Goal: Transaction & Acquisition: Purchase product/service

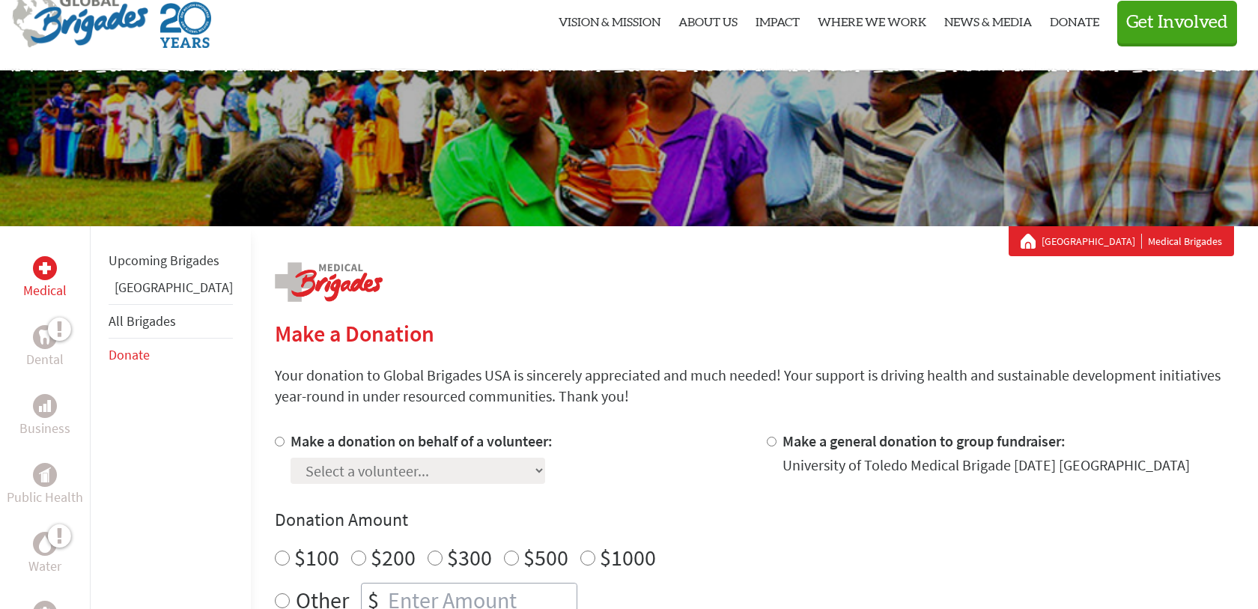
scroll to position [54, 0]
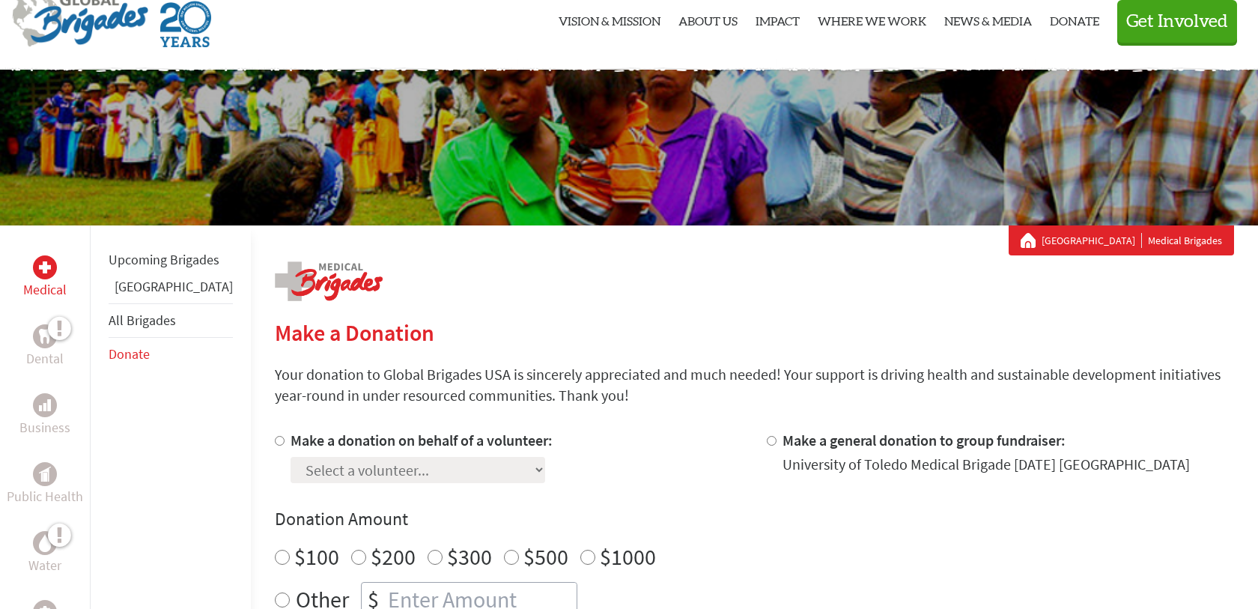
click at [319, 445] on label "Make a donation on behalf of a volunteer:" at bounding box center [422, 440] width 262 height 19
click at [285, 445] on input "Make a donation on behalf of a volunteer:" at bounding box center [280, 441] width 10 height 10
radio input "true"
click at [328, 464] on select "Select a volunteer... [PERSON_NAME] [PERSON_NAME] [PERSON_NAME] [PERSON_NAME] […" at bounding box center [418, 470] width 255 height 26
select select "92D66870-97F8-11F0-9E6E-42010A400005"
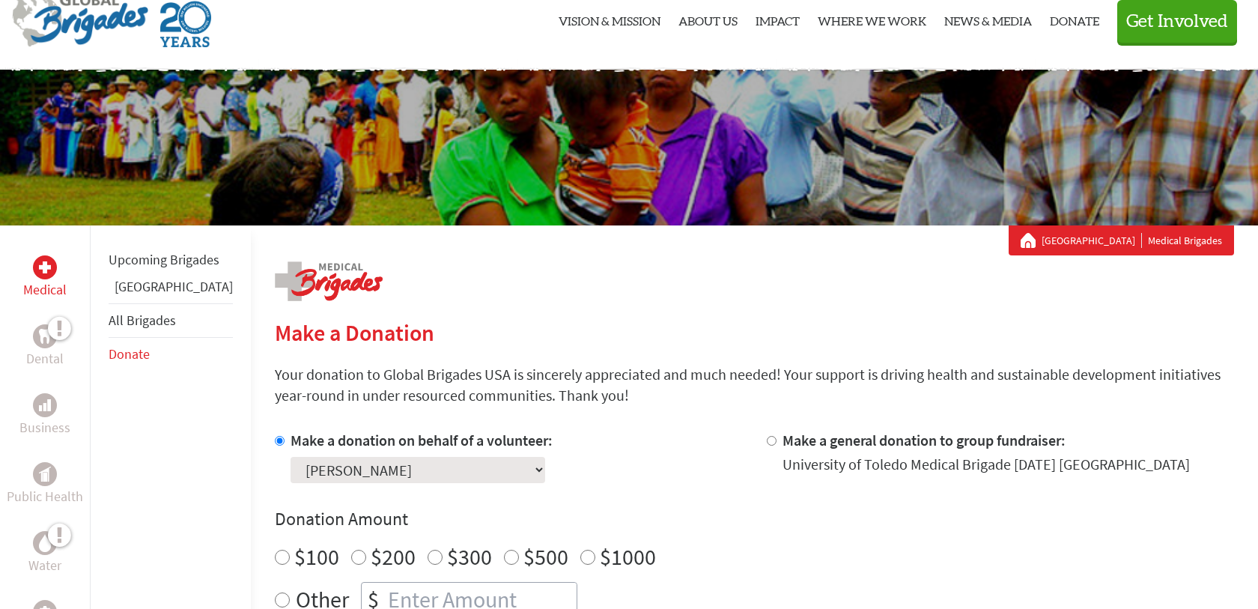
click at [291, 457] on select "Select a volunteer... [PERSON_NAME] [PERSON_NAME] [PERSON_NAME] [PERSON_NAME] […" at bounding box center [418, 470] width 255 height 26
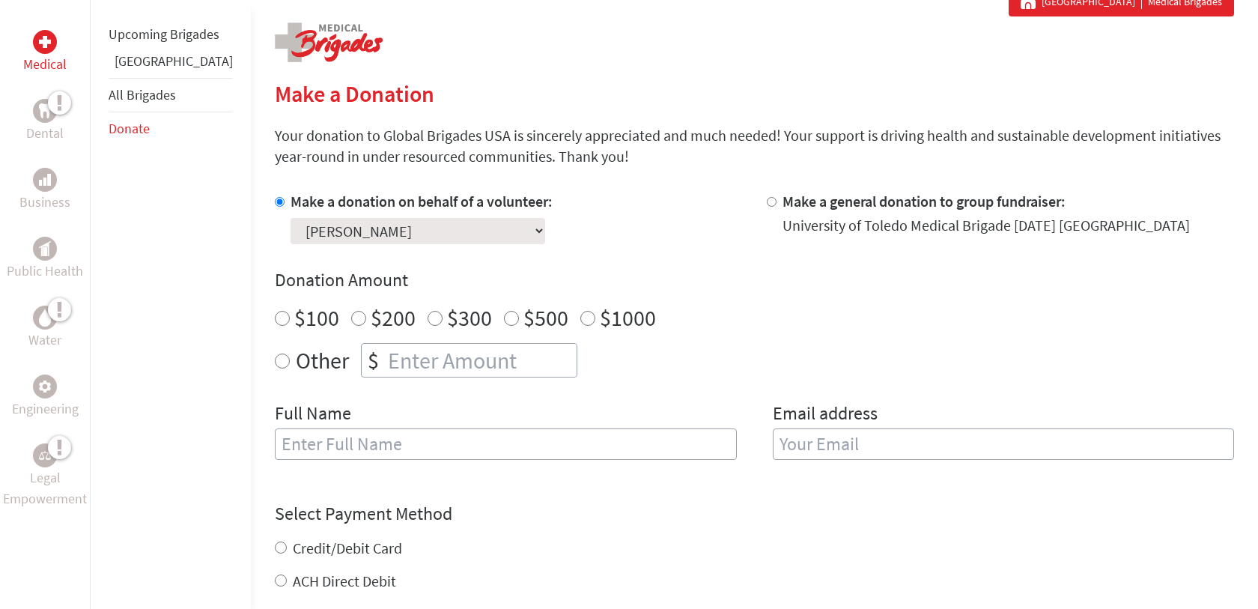
scroll to position [300, 0]
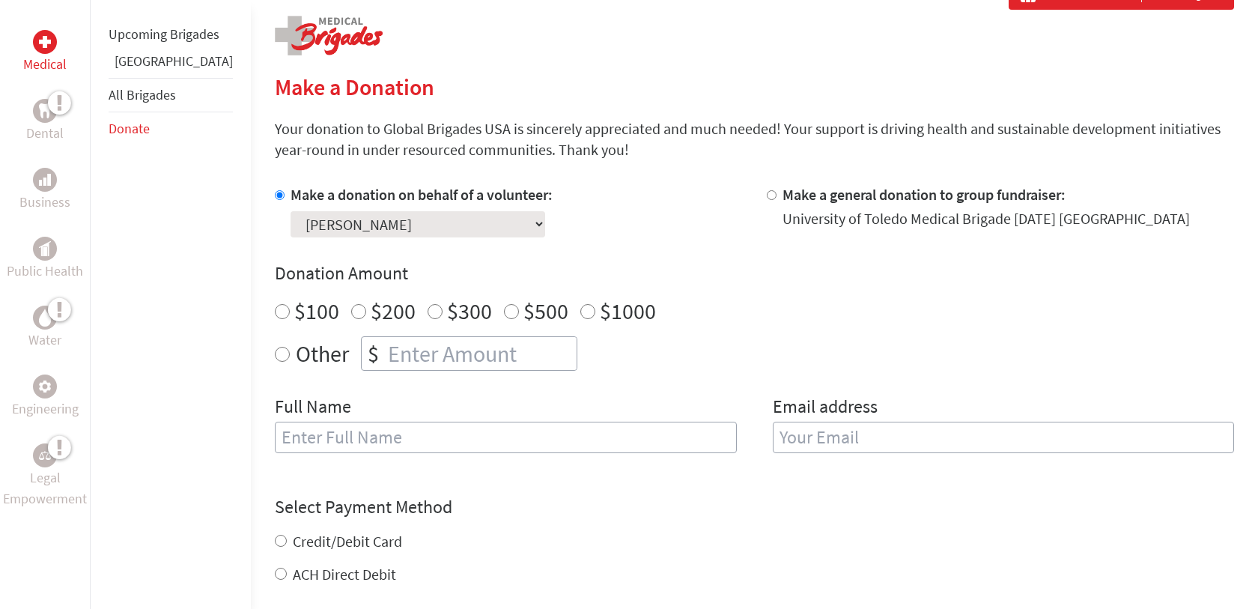
click at [275, 363] on div "Other $" at bounding box center [754, 353] width 959 height 34
click at [275, 357] on input "Other" at bounding box center [282, 354] width 15 height 15
radio input "true"
click at [392, 357] on input "number" at bounding box center [481, 353] width 192 height 33
type input "50"
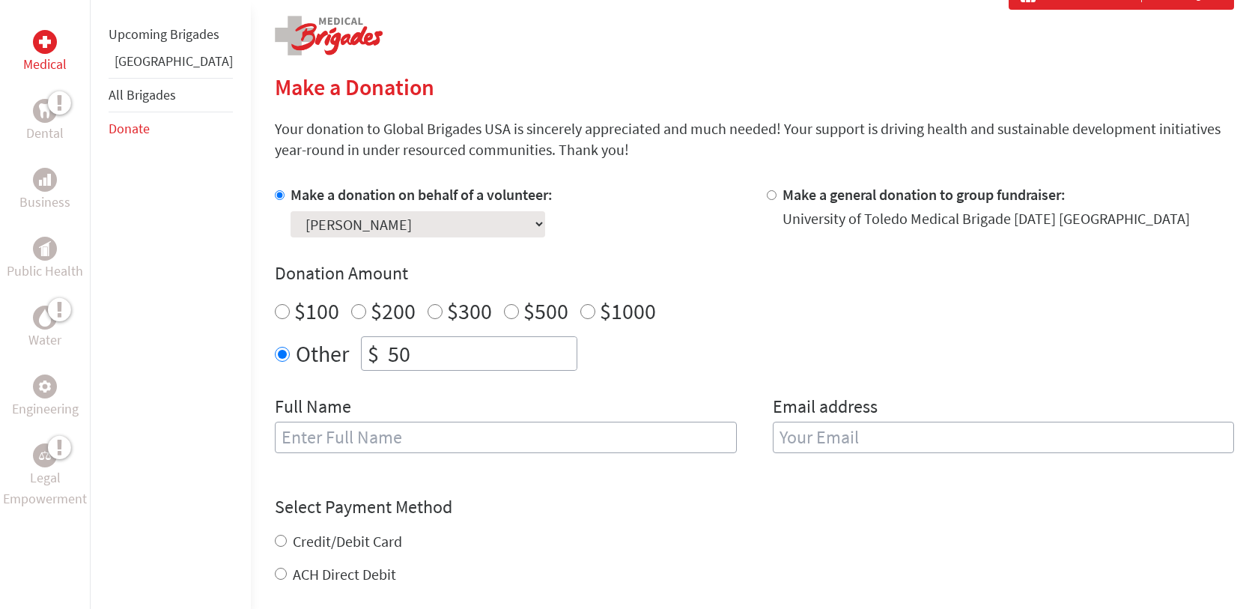
click at [348, 432] on input "text" at bounding box center [506, 437] width 462 height 31
click at [400, 436] on input "From [PERSON_NAME]" at bounding box center [506, 437] width 462 height 31
type input "From [PERSON_NAME]"
click at [814, 434] on input "email" at bounding box center [1004, 437] width 462 height 31
type input "[EMAIL_ADDRESS][DOMAIN_NAME]"
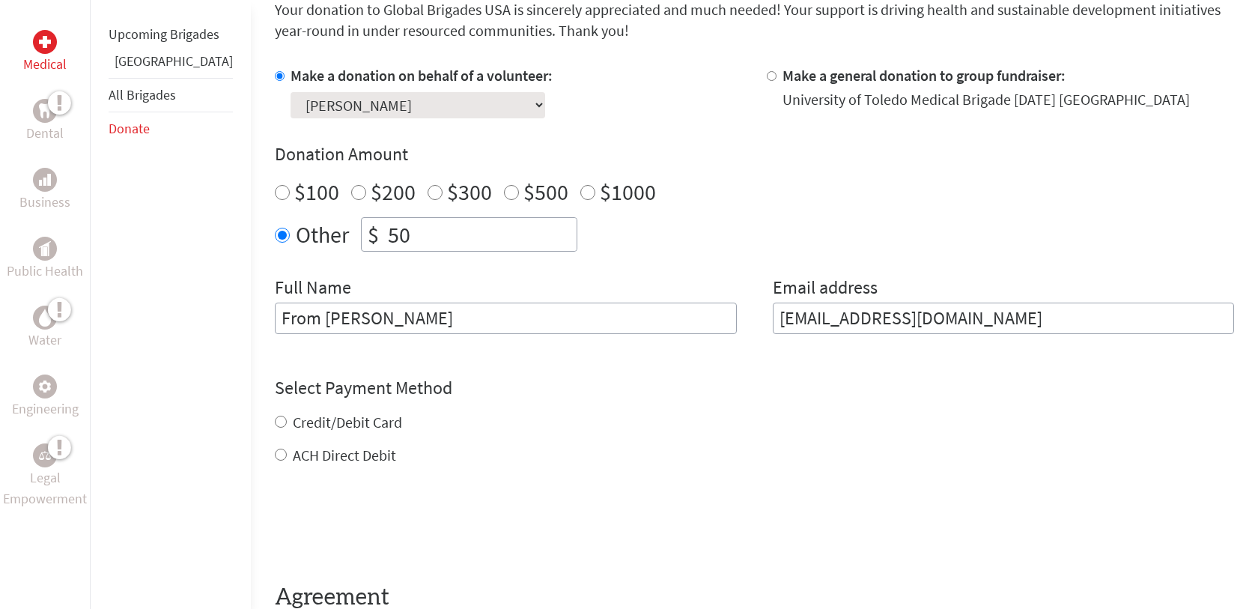
scroll to position [441, 0]
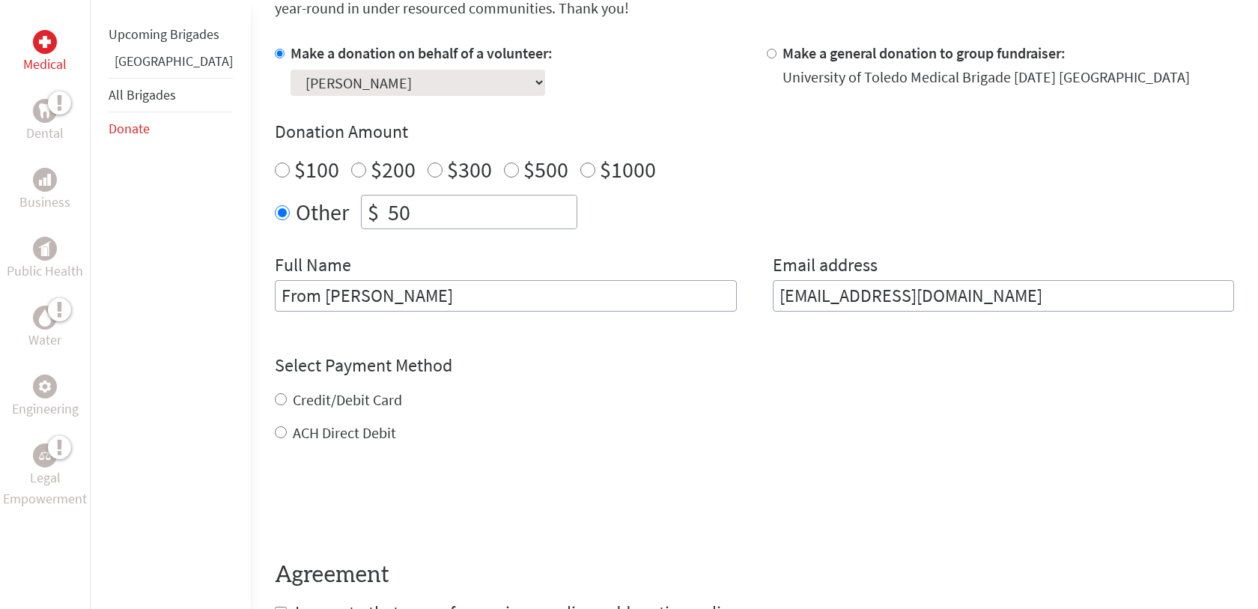
click at [308, 421] on div "Credit/Debit Card ACH Direct Debit" at bounding box center [754, 416] width 959 height 54
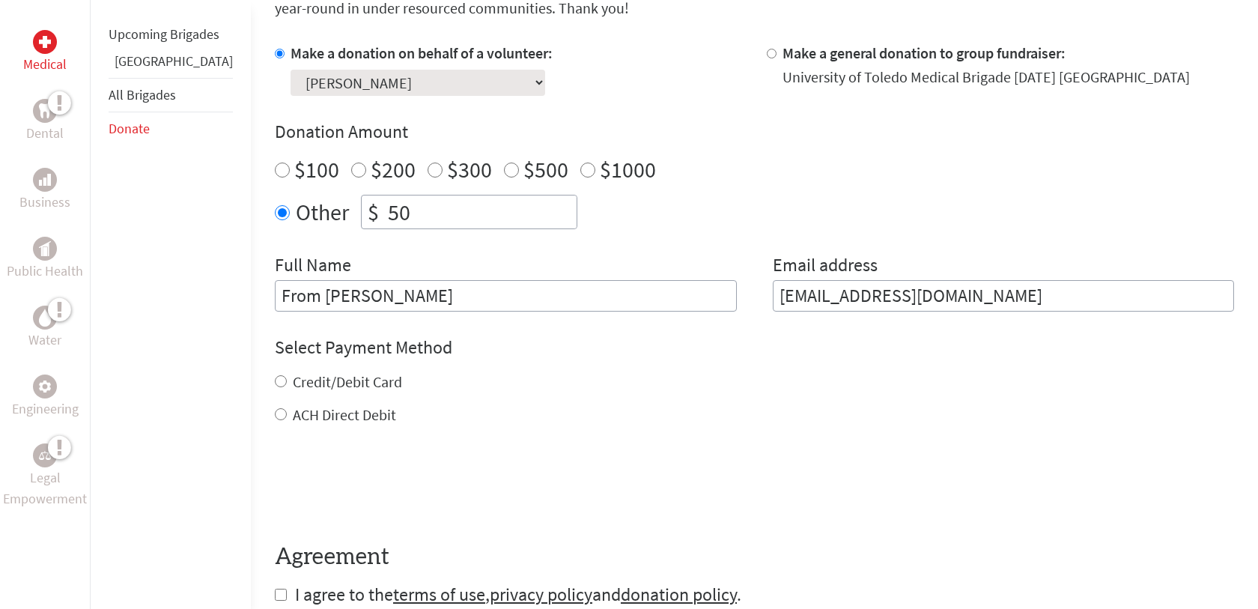
click at [300, 418] on label "ACH Direct Debit" at bounding box center [344, 414] width 103 height 19
click at [287, 418] on input "ACH Direct Debit" at bounding box center [281, 414] width 12 height 12
radio input "true"
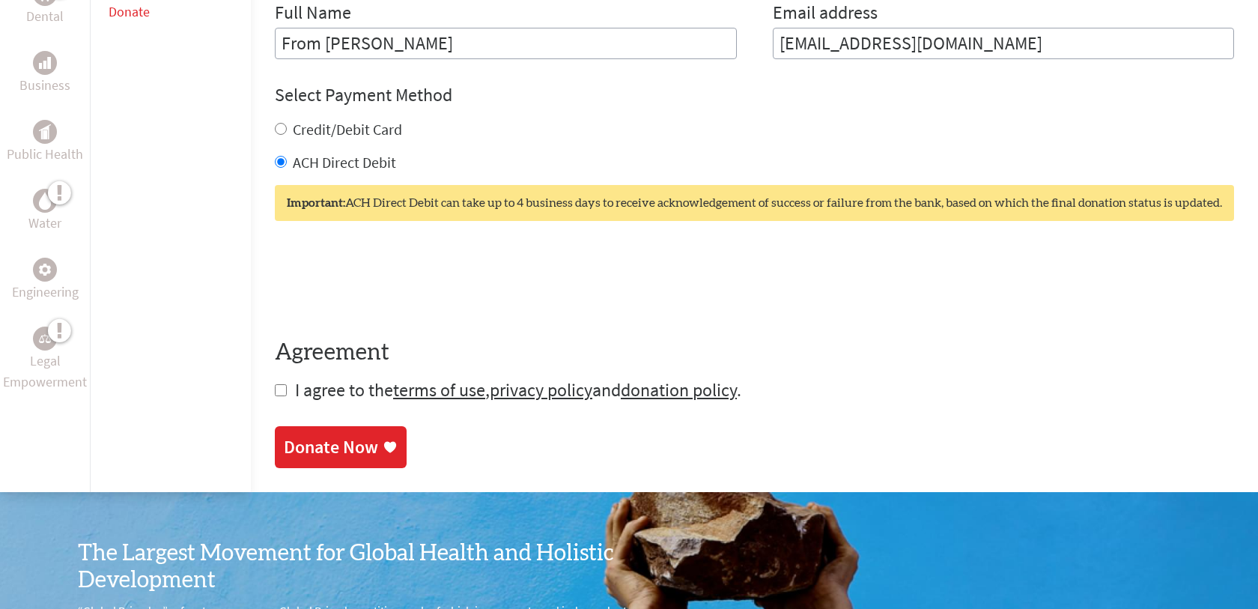
scroll to position [699, 0]
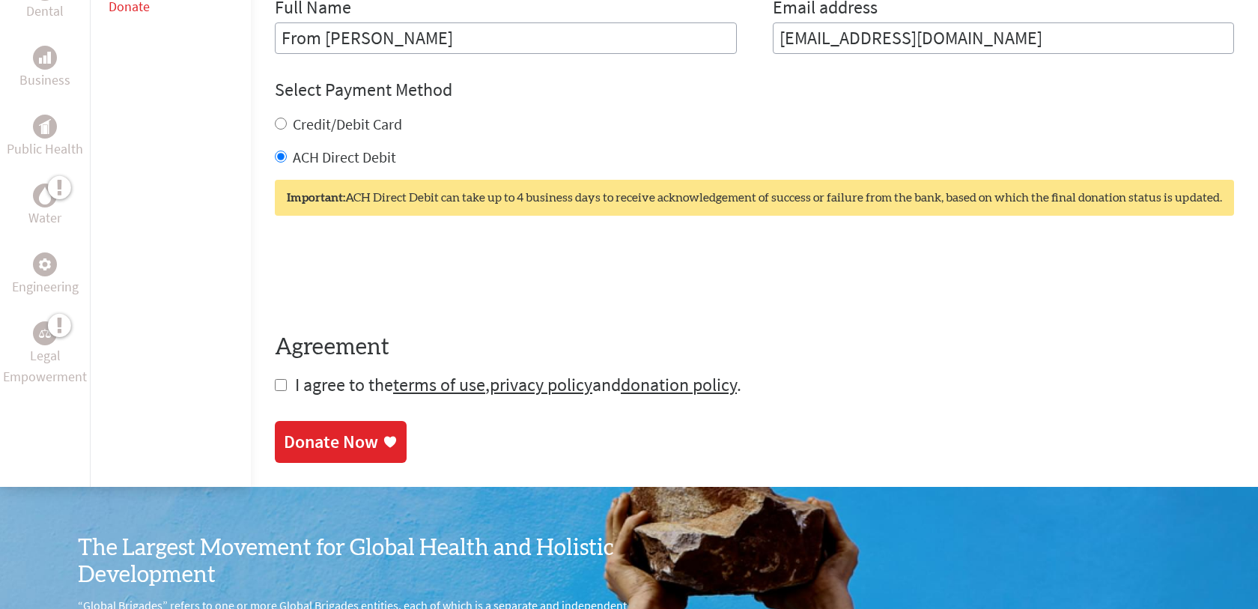
click at [275, 392] on form "Make a donation on behalf of a volunteer: Select a volunteer... [PERSON_NAME] […" at bounding box center [754, 91] width 959 height 612
click at [275, 389] on input "checkbox" at bounding box center [281, 385] width 12 height 12
checkbox input "true"
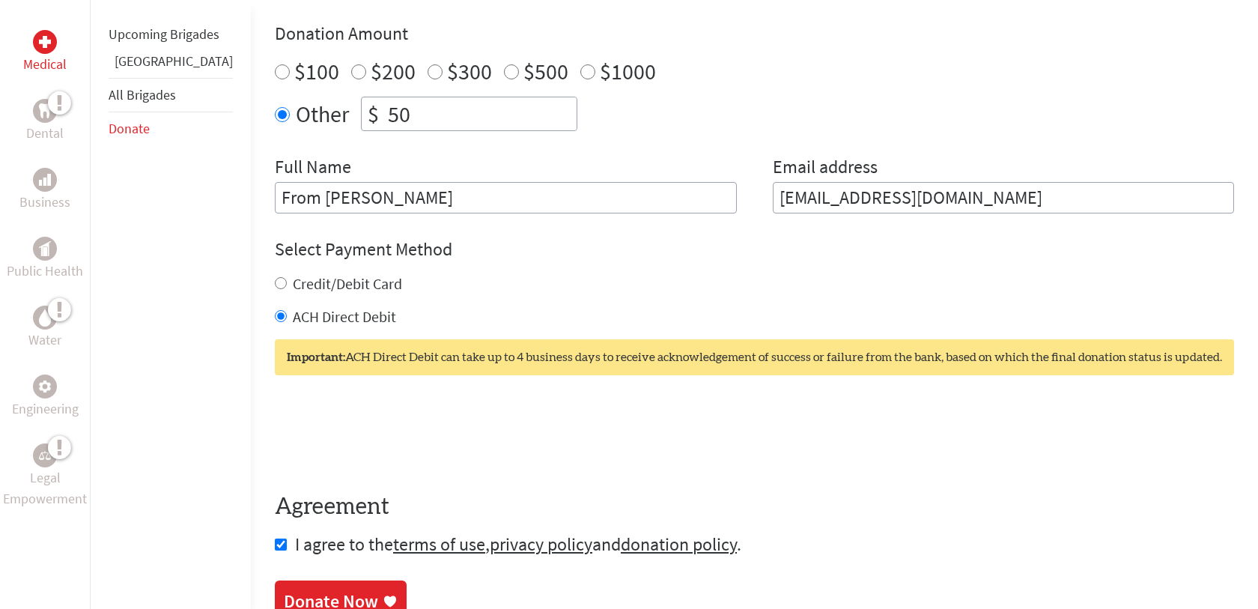
scroll to position [596, 0]
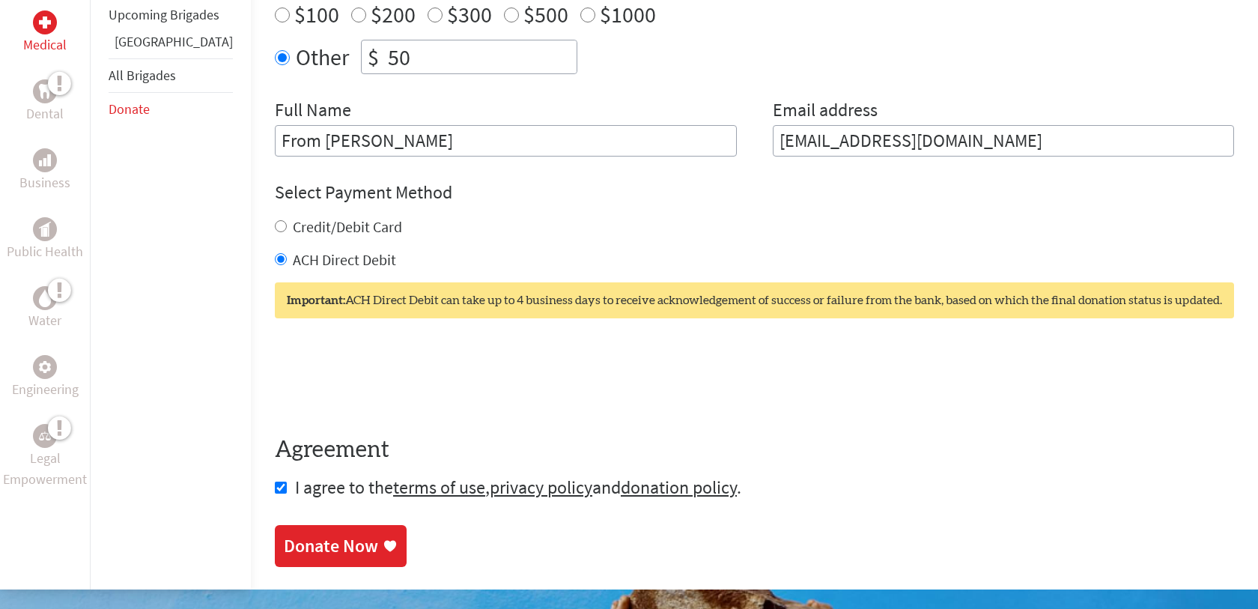
click at [284, 543] on div "Donate Now" at bounding box center [331, 546] width 94 height 24
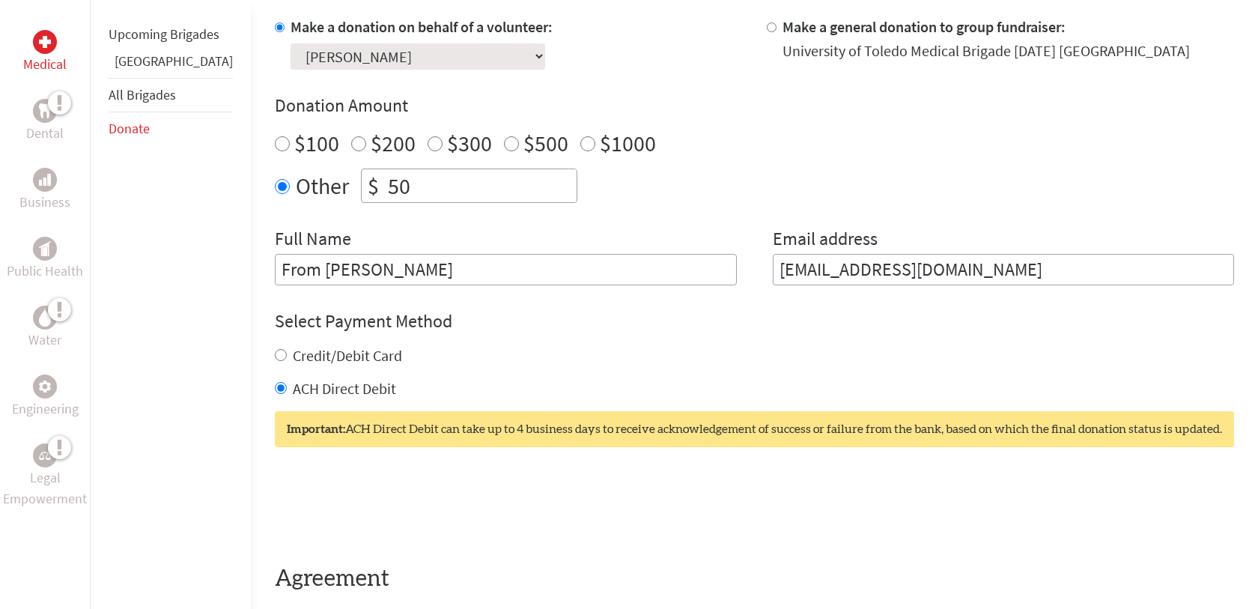
scroll to position [577, 0]
